Goal: Transaction & Acquisition: Purchase product/service

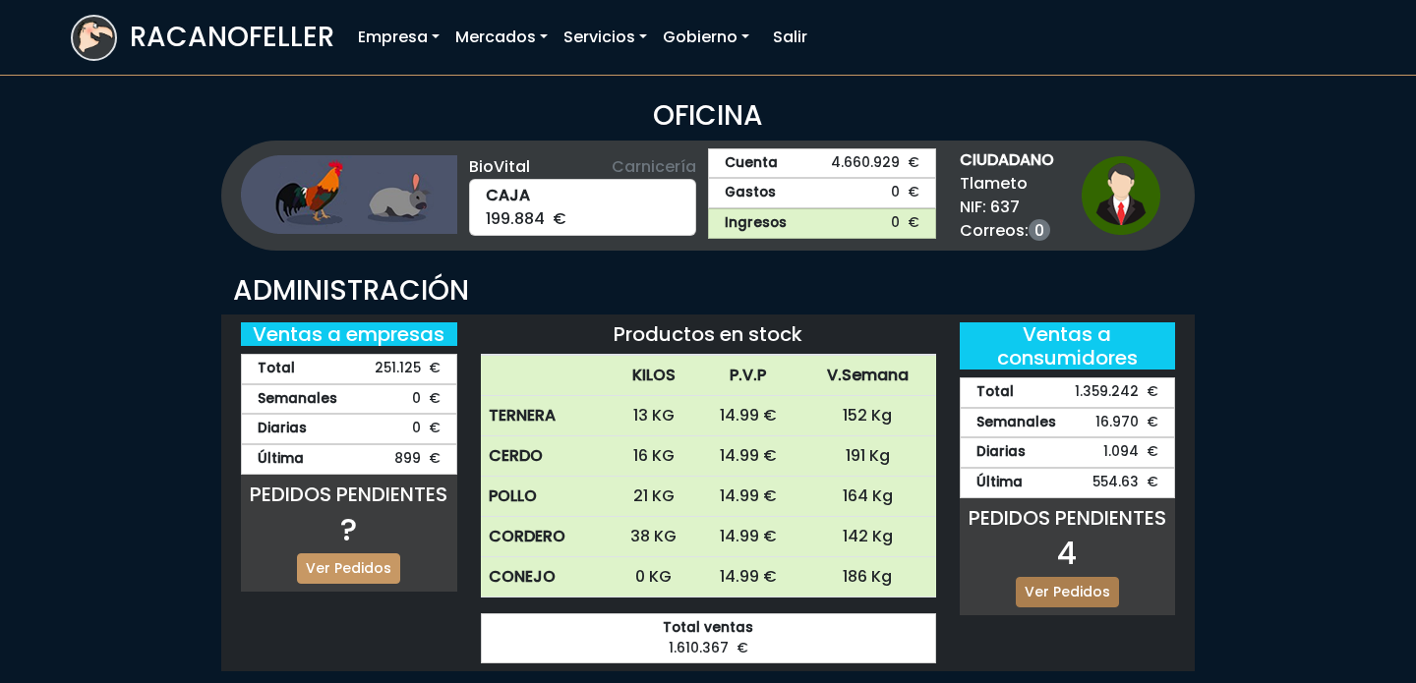
click at [1100, 584] on link "Ver Pedidos" at bounding box center [1066, 592] width 103 height 30
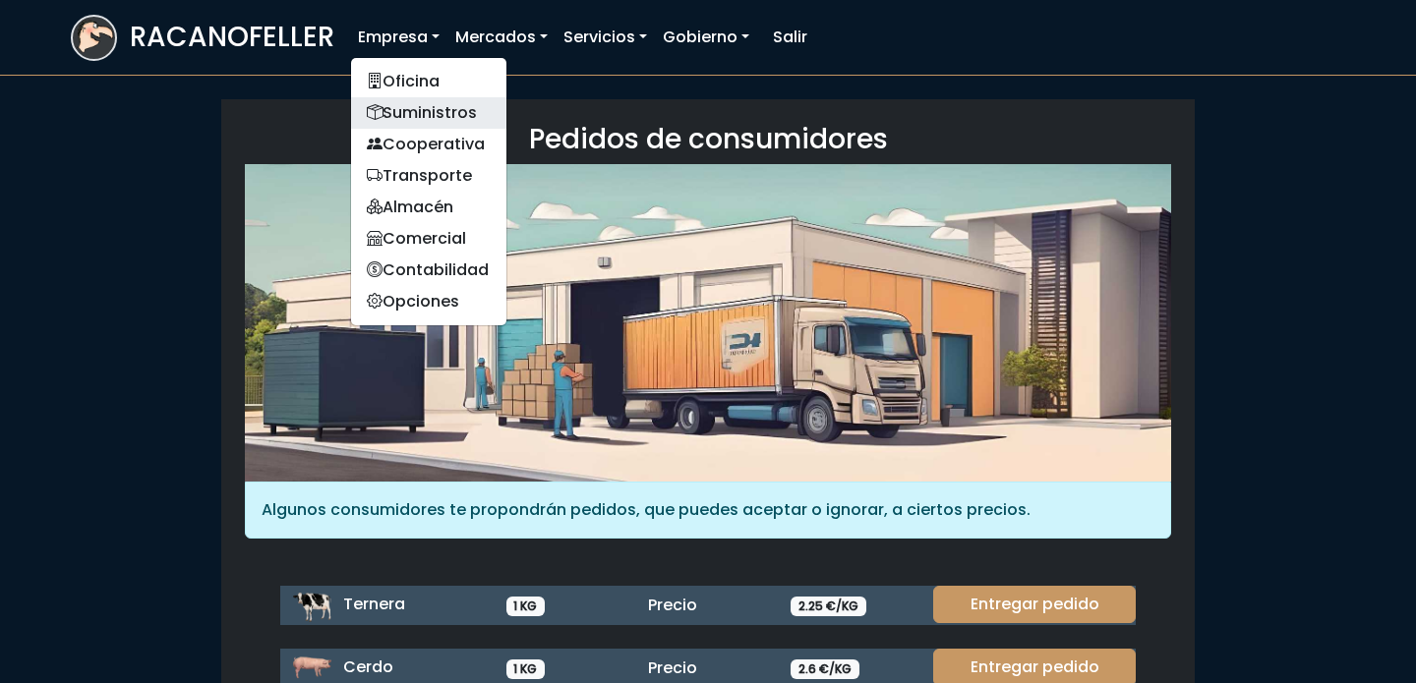
click at [400, 107] on link "Suministros" at bounding box center [428, 112] width 155 height 31
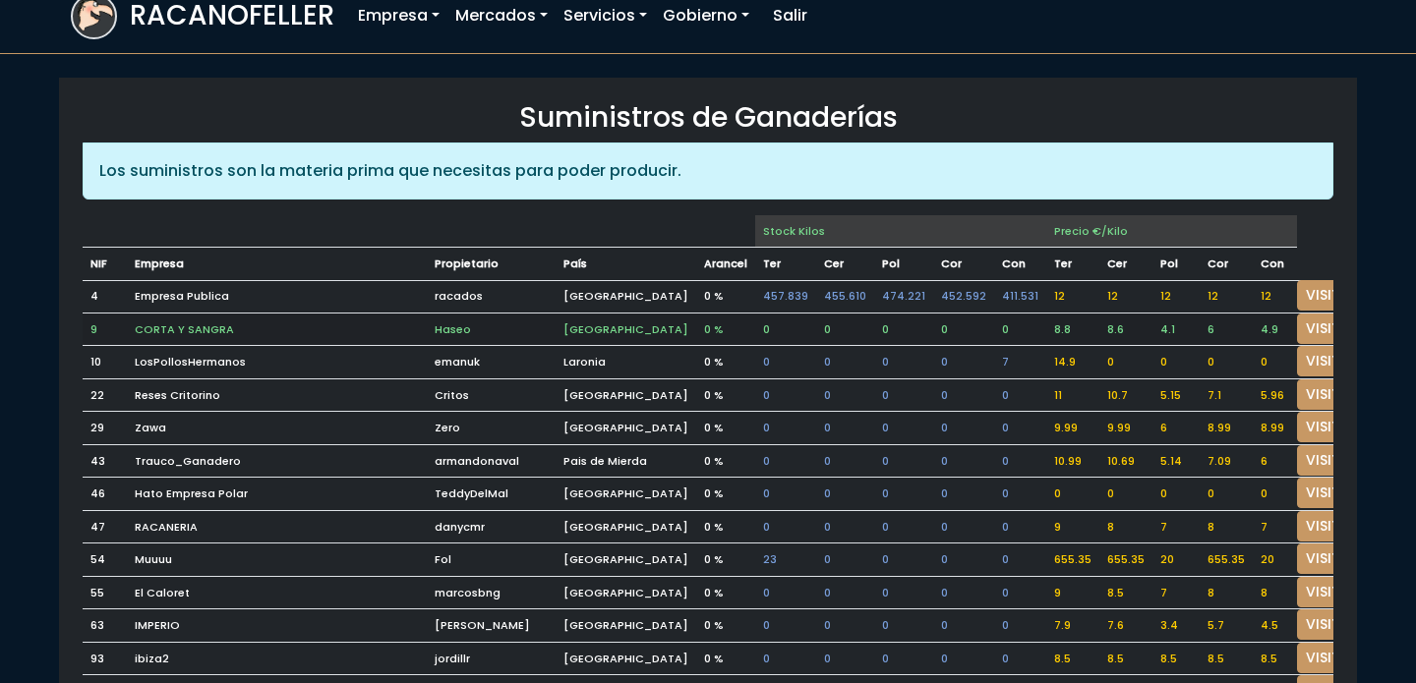
scroll to position [24, 0]
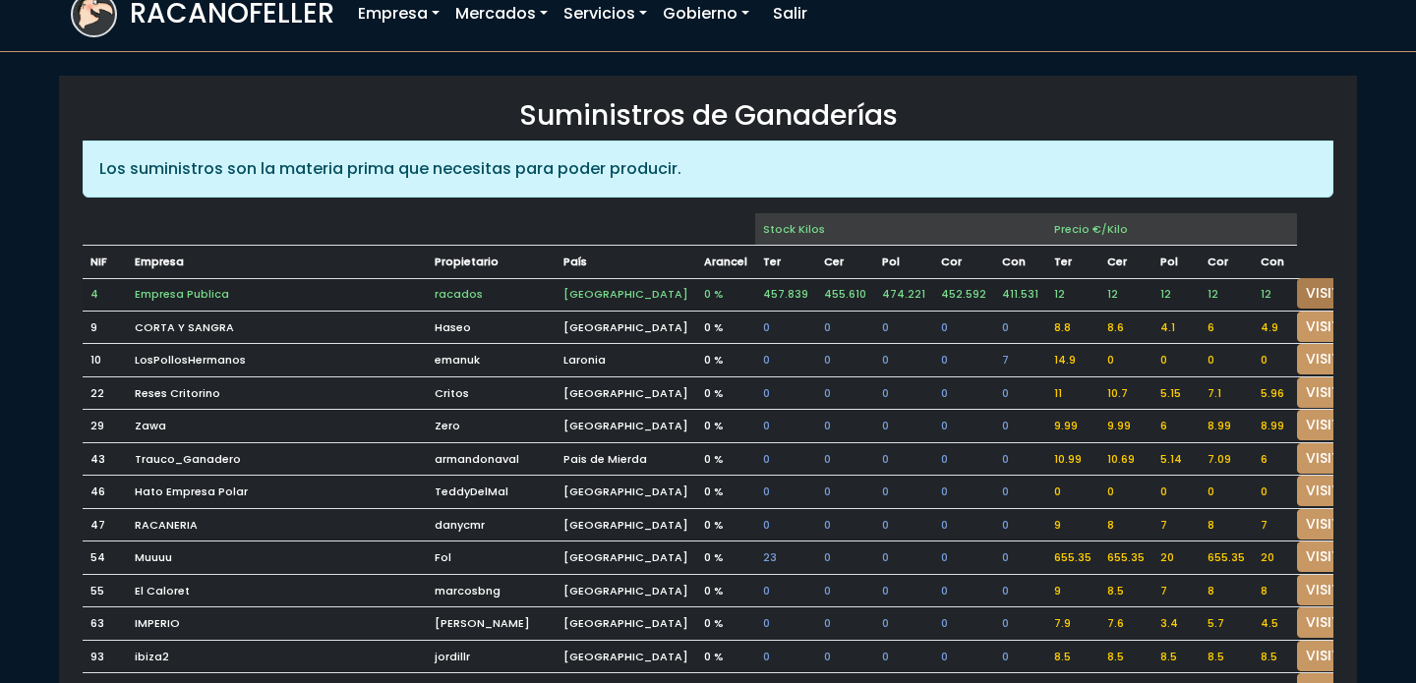
click at [1297, 299] on link "VISITAR" at bounding box center [1332, 293] width 71 height 30
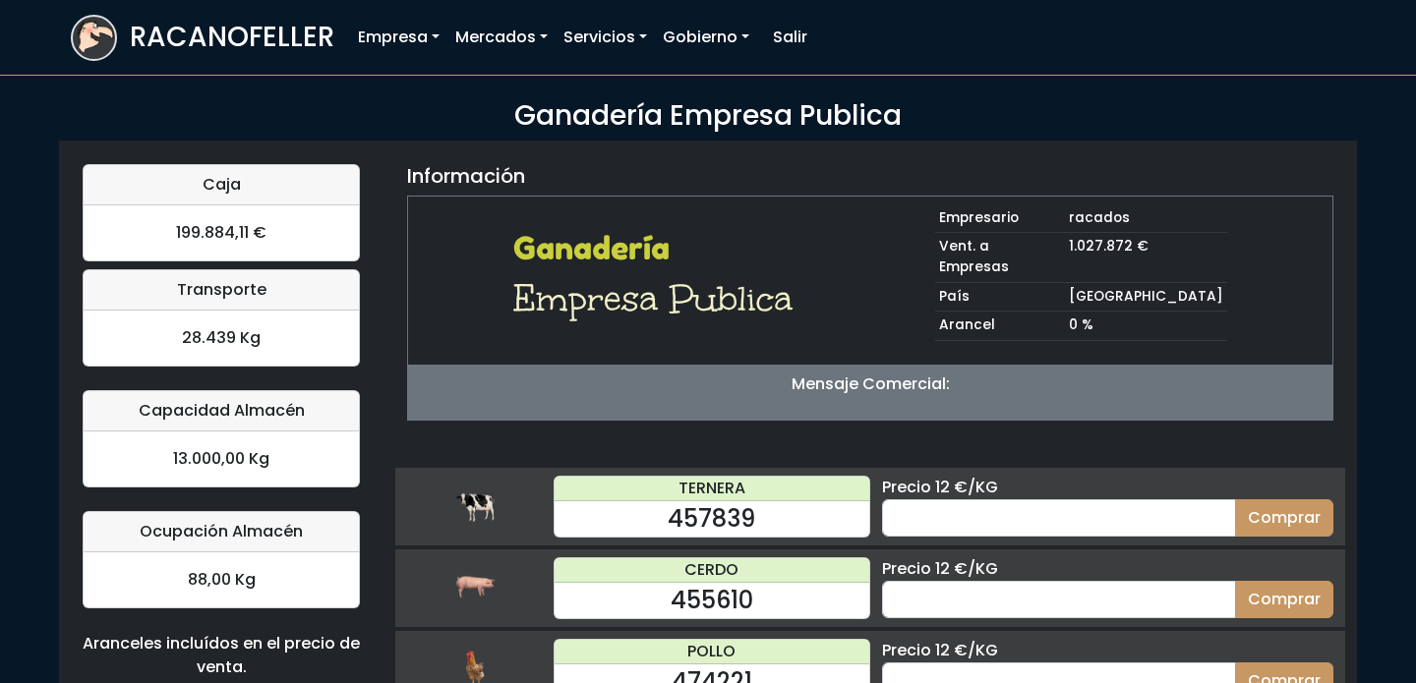
scroll to position [193, 0]
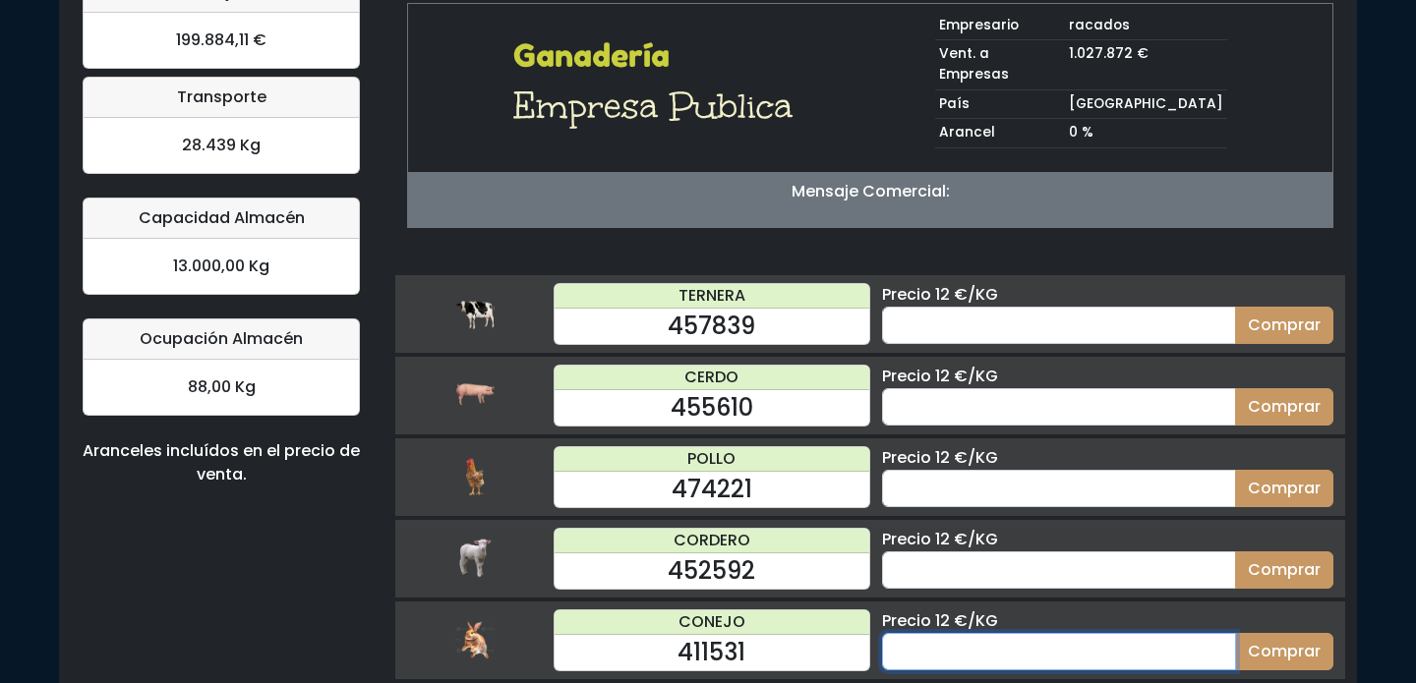
click at [1087, 633] on input "number" at bounding box center [1059, 651] width 354 height 37
type input "50"
click at [1235, 633] on button "Comprar" at bounding box center [1284, 651] width 98 height 37
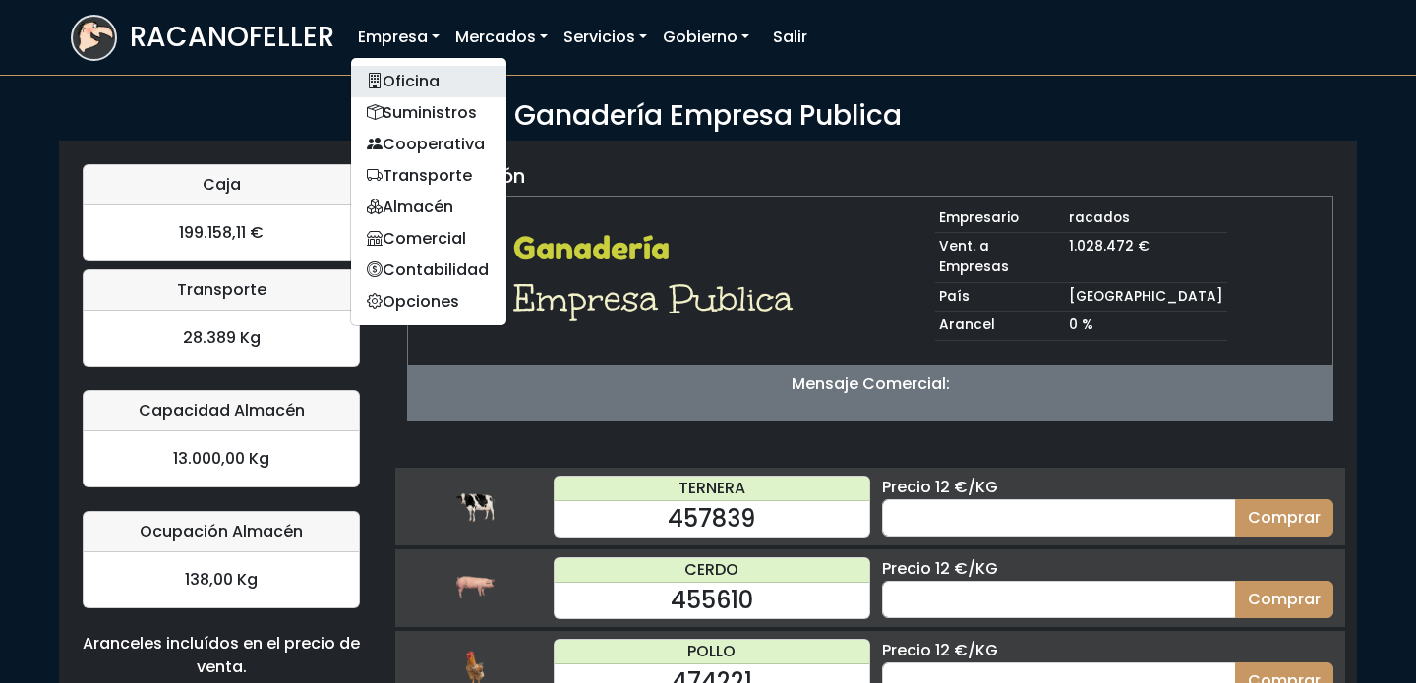
click at [407, 75] on link "Oficina" at bounding box center [428, 81] width 155 height 31
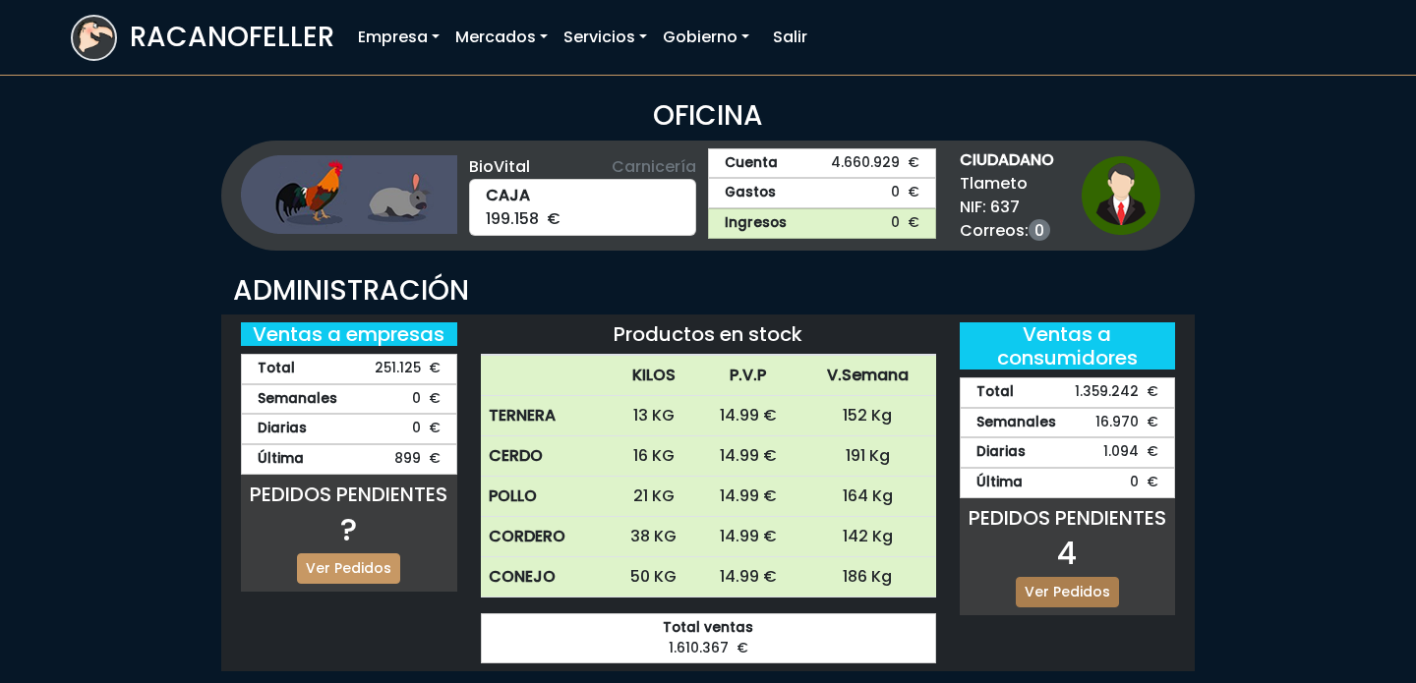
click at [1061, 604] on link "Ver Pedidos" at bounding box center [1066, 592] width 103 height 30
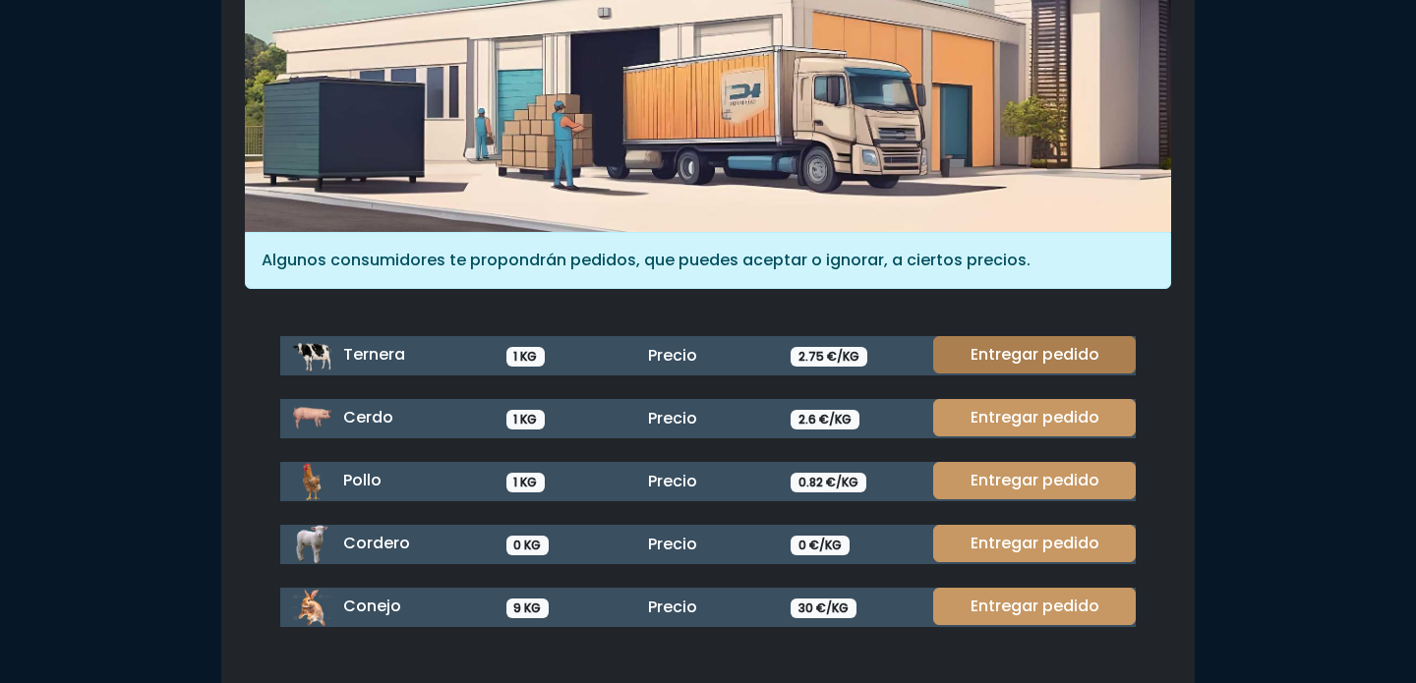
scroll to position [261, 0]
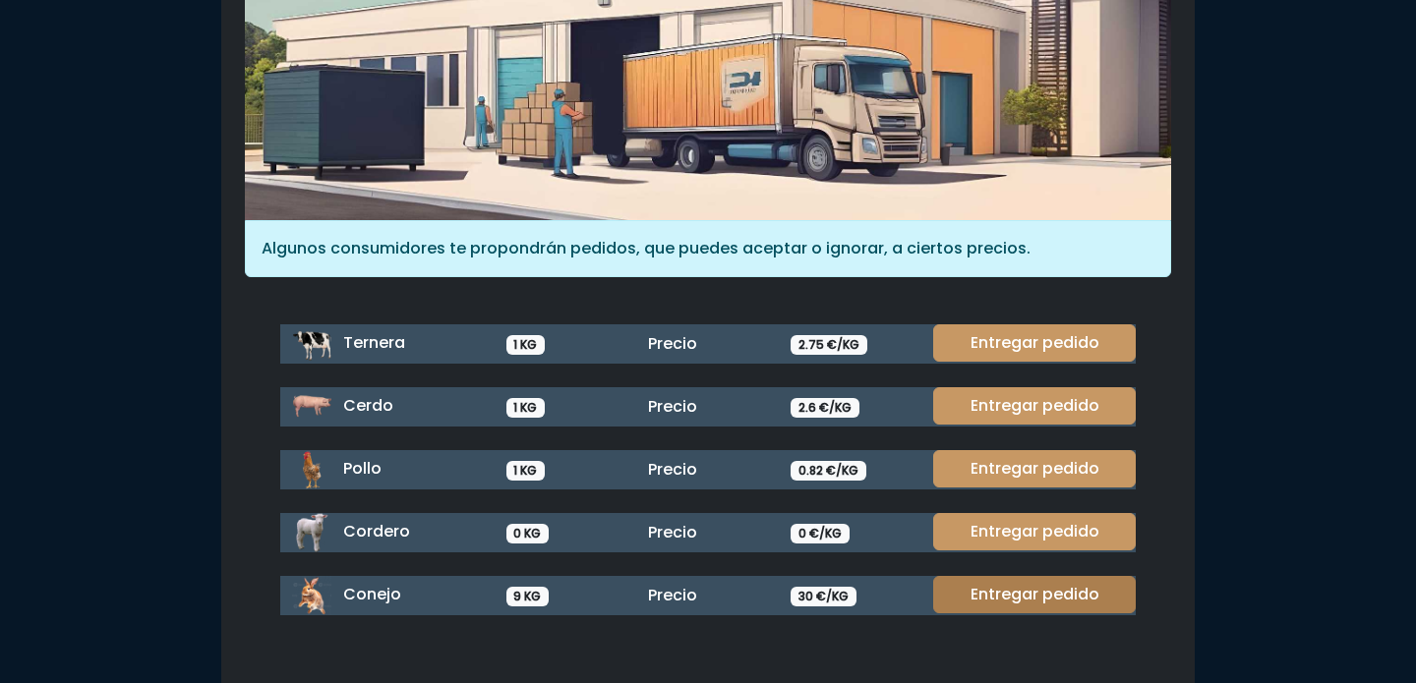
click at [1053, 607] on link "Entregar pedido" at bounding box center [1034, 594] width 203 height 37
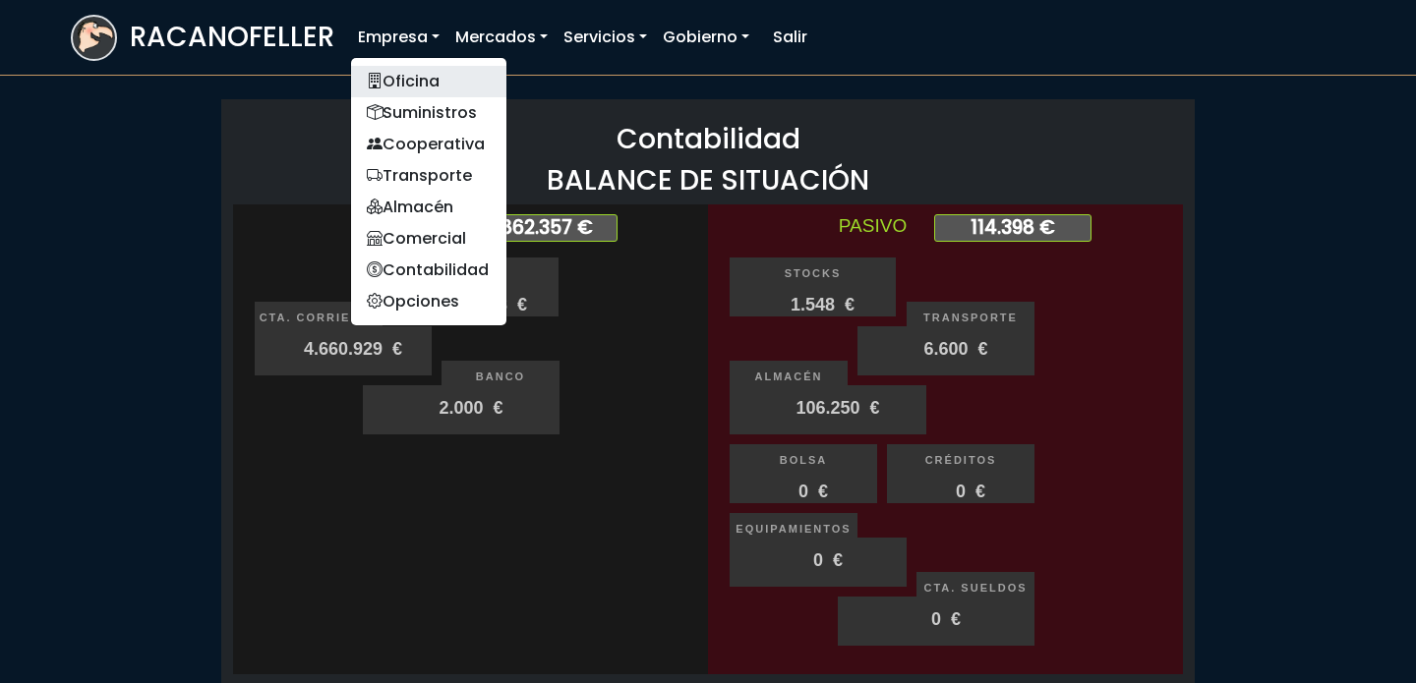
click at [398, 78] on link "Oficina" at bounding box center [428, 81] width 155 height 31
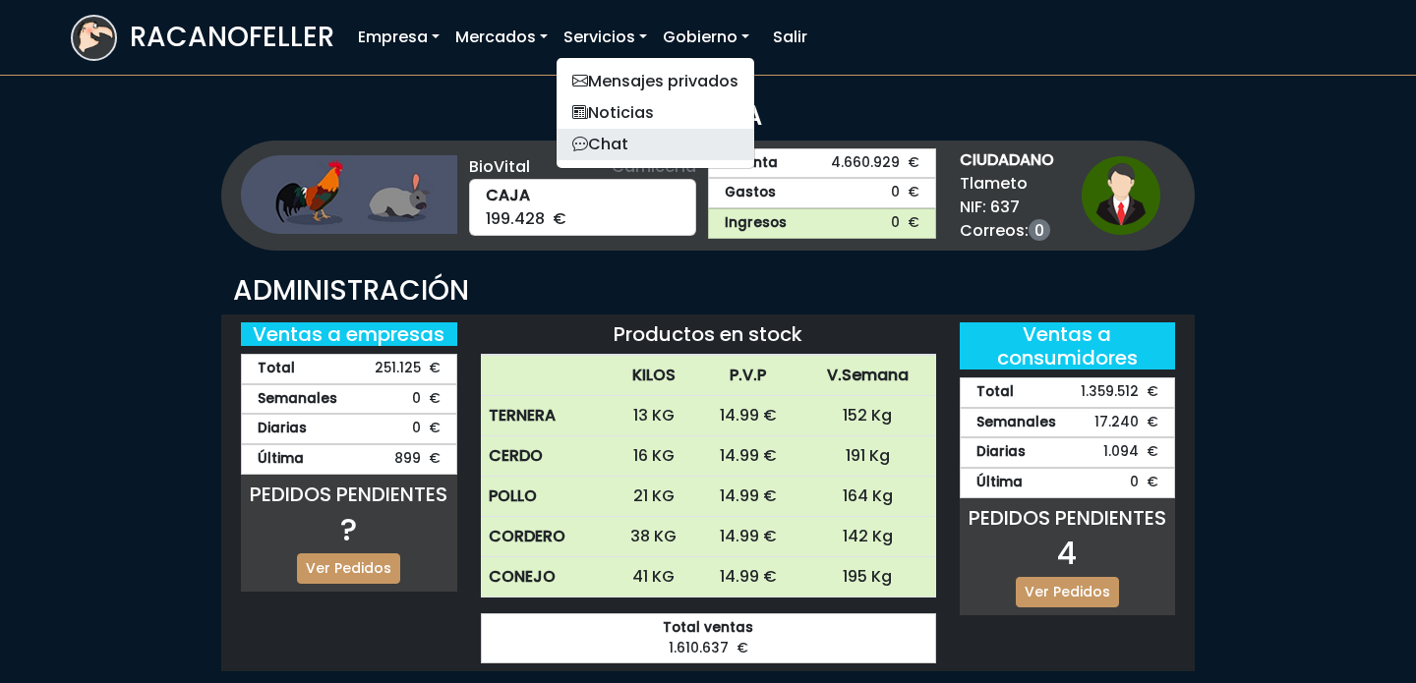
click at [625, 137] on link "Chat" at bounding box center [655, 144] width 198 height 31
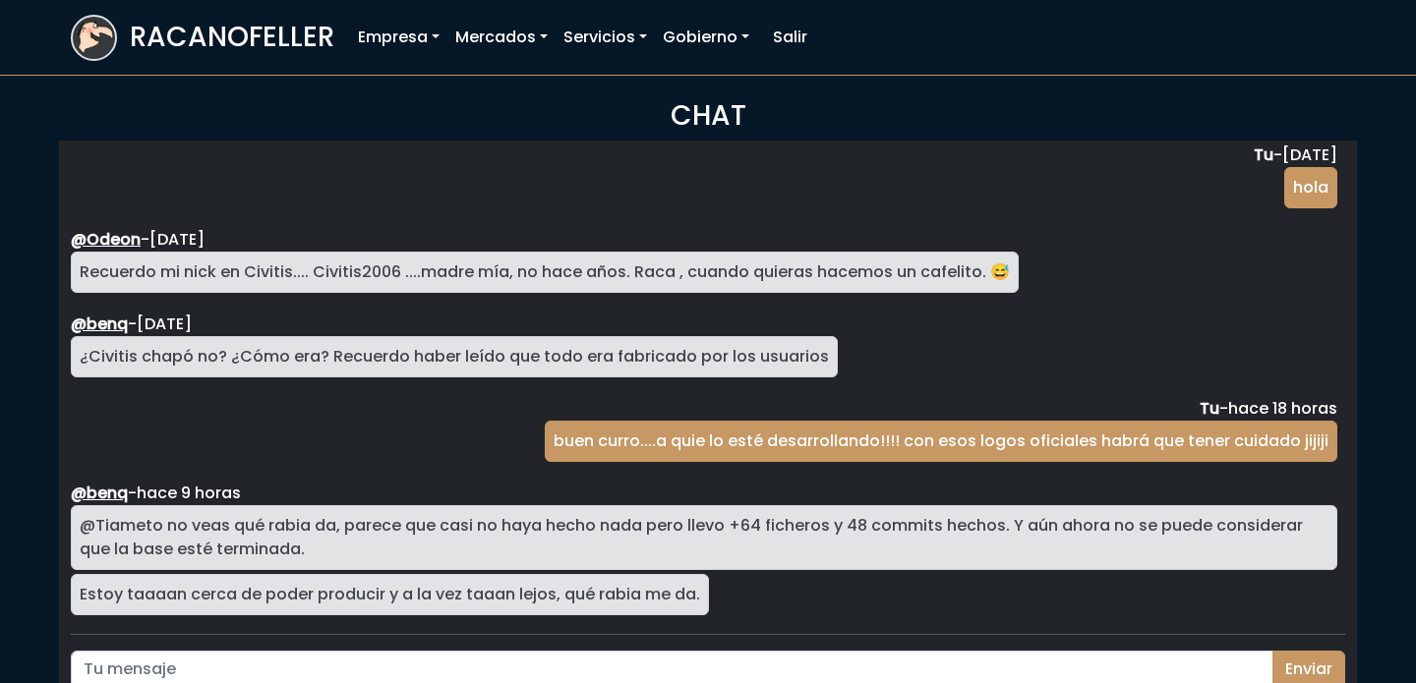
scroll to position [99, 0]
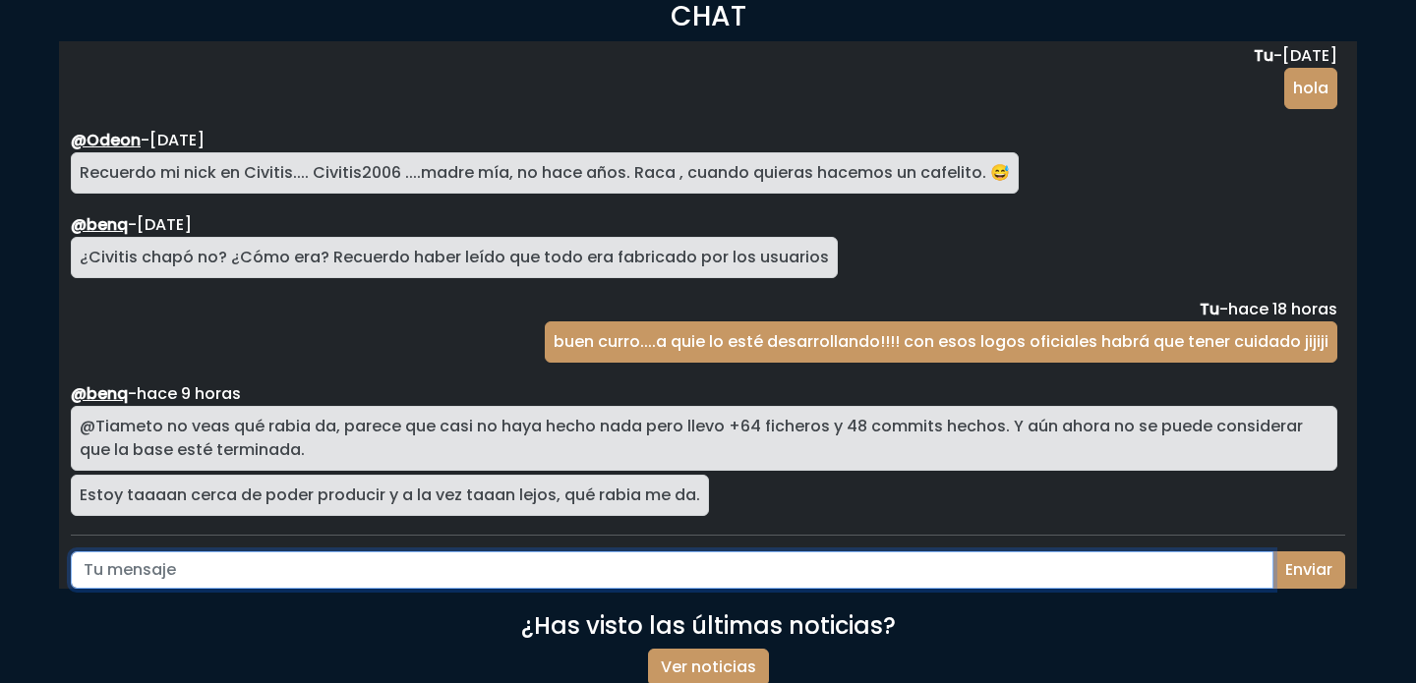
click at [577, 570] on input "text" at bounding box center [672, 569] width 1202 height 37
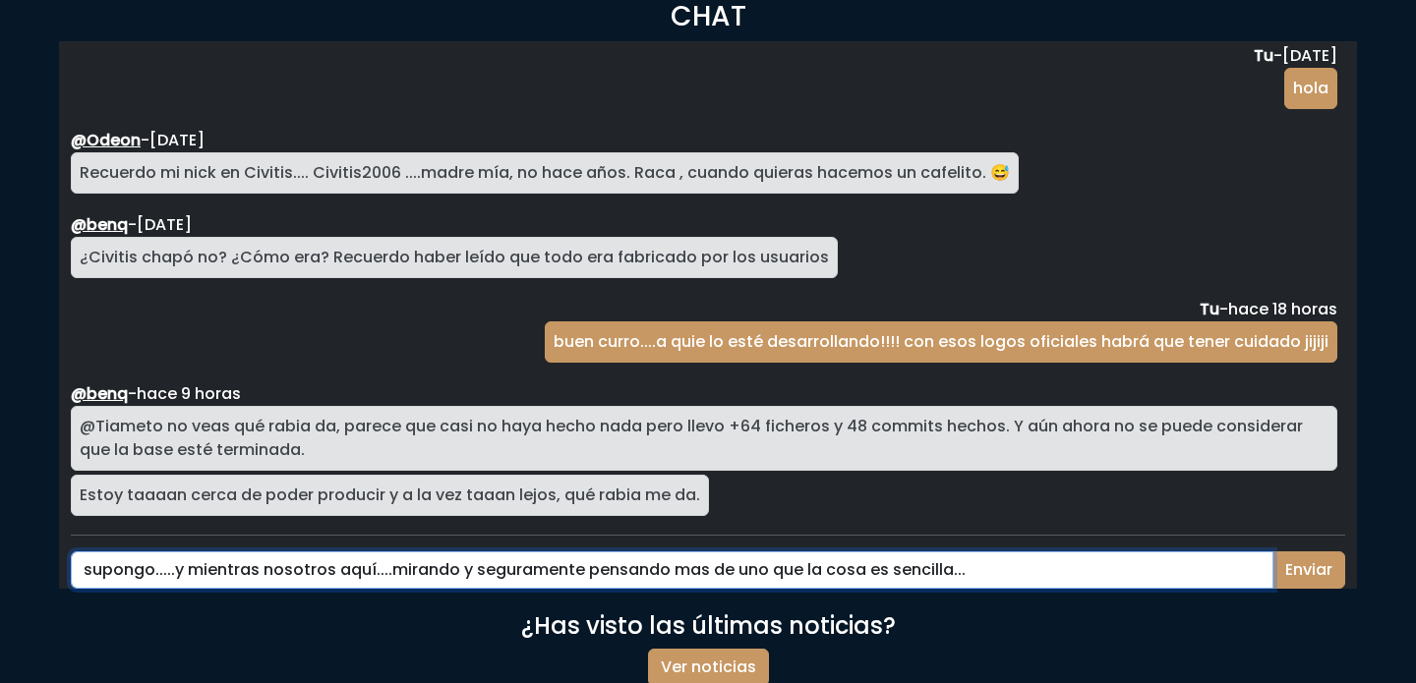
type input "supongo.....y mientras nosotros aquí....mirando y seguramente pensando mas de u…"
click at [1272, 551] on button "Enviar" at bounding box center [1308, 569] width 73 height 37
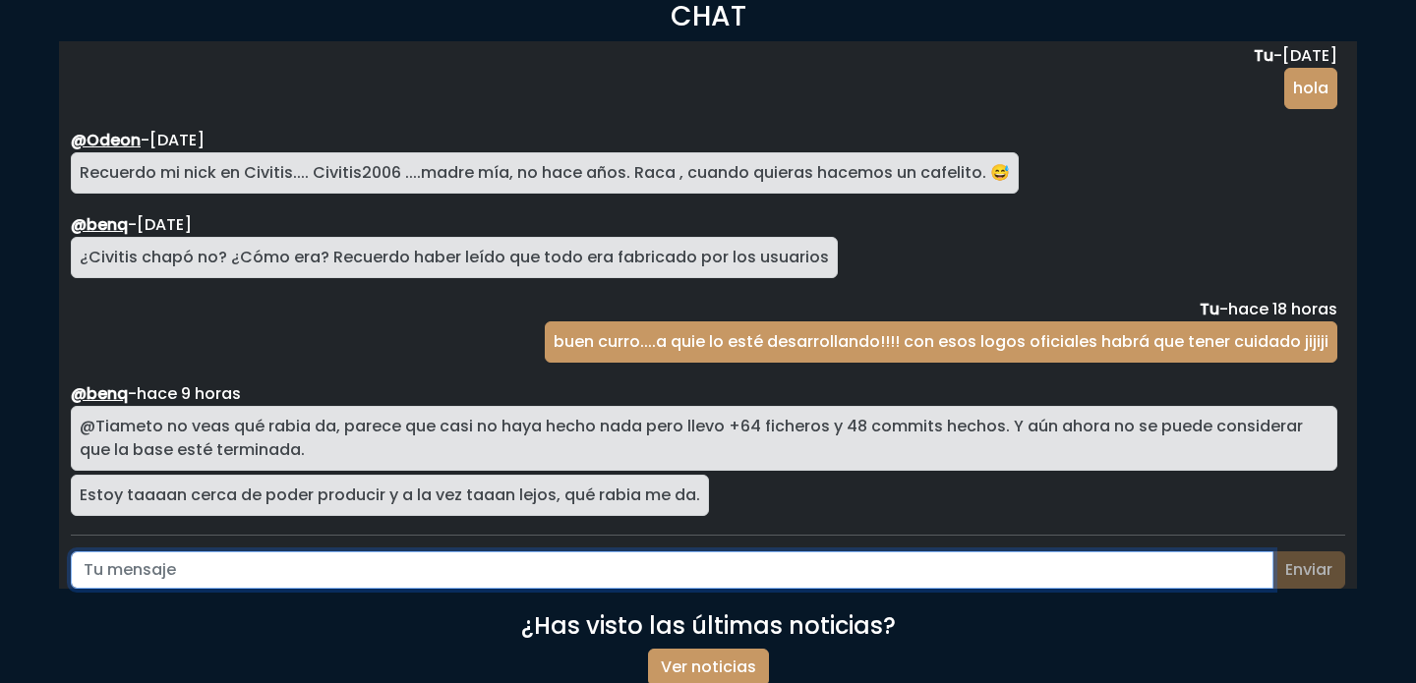
scroll to position [3385, 0]
